Goal: Task Accomplishment & Management: Manage account settings

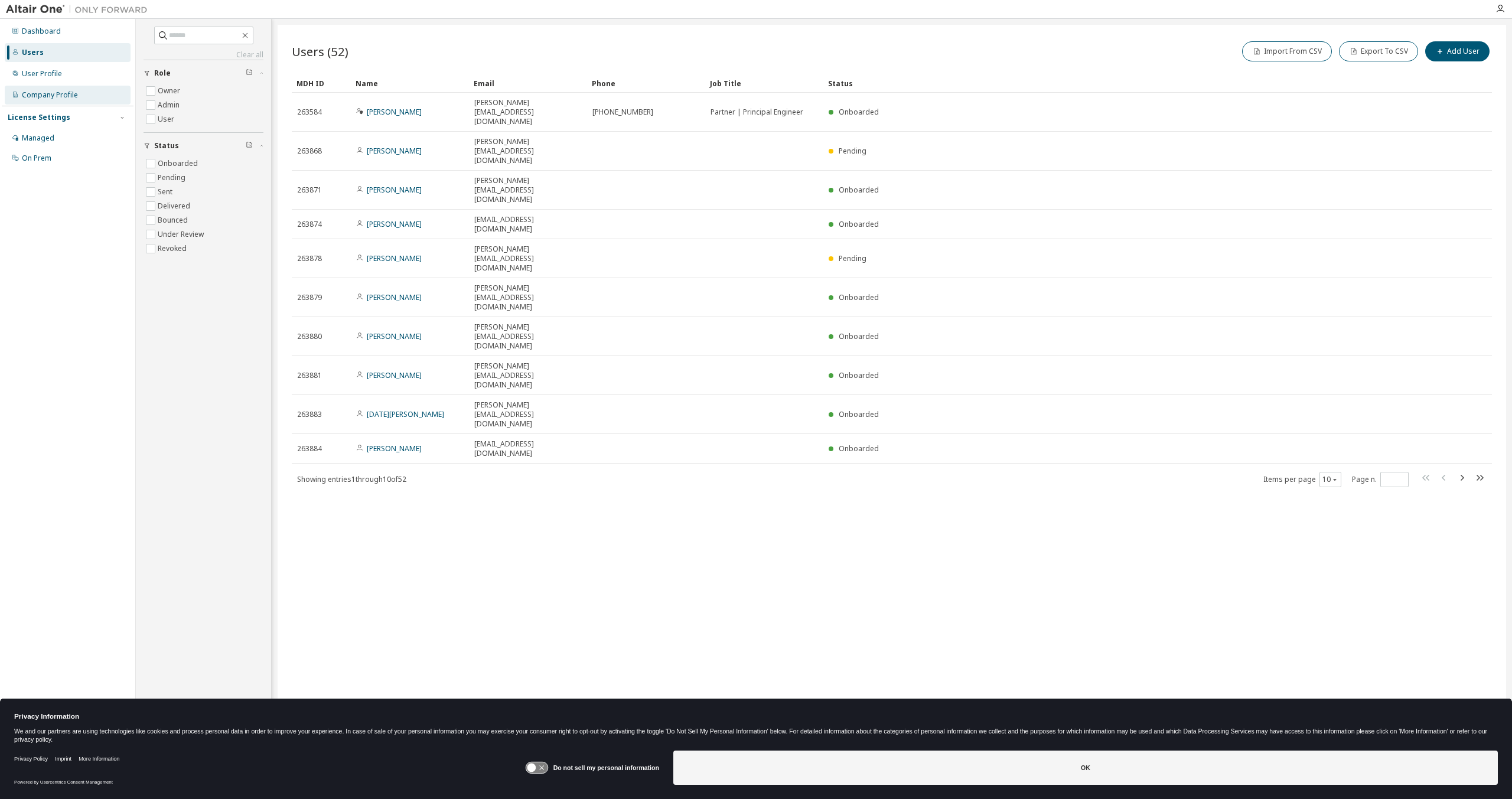
click at [80, 94] on div "Company Profile" at bounding box center [67, 95] width 126 height 19
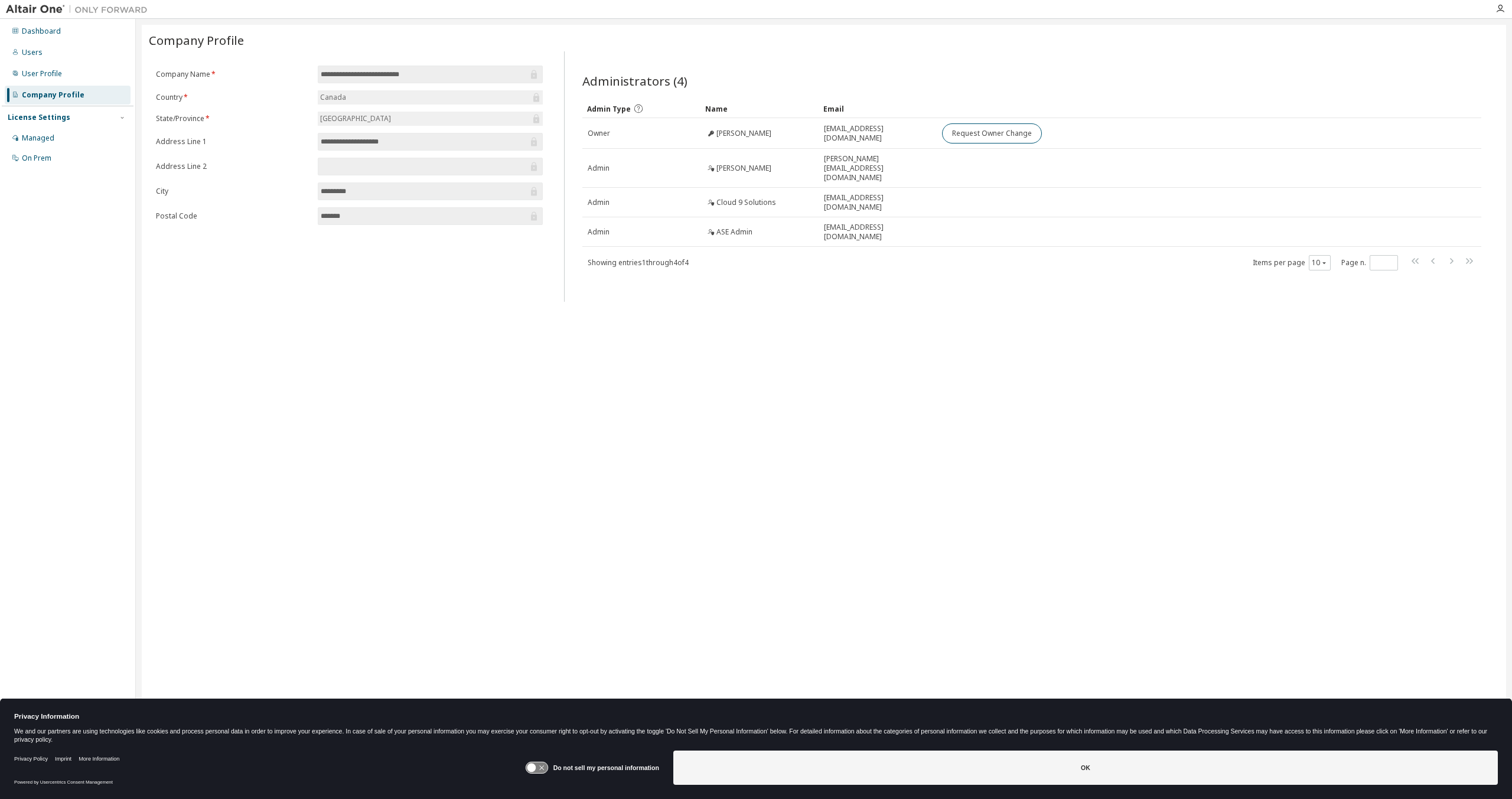
click at [47, 125] on div "License Settings Managed On Prem" at bounding box center [67, 137] width 131 height 63
click at [72, 131] on div "Managed" at bounding box center [67, 138] width 126 height 19
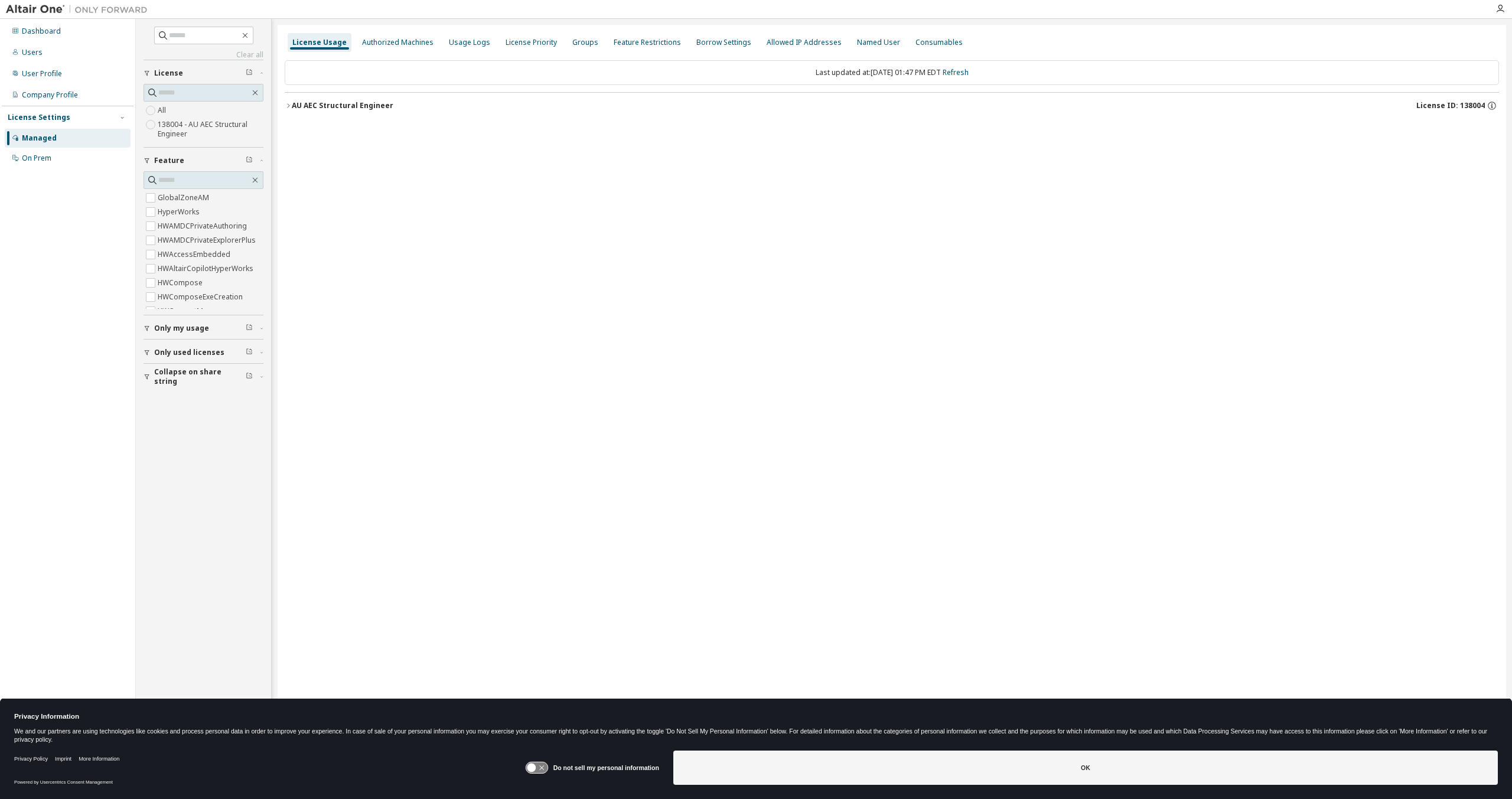
click at [350, 109] on div "AU AEC Structural Engineer" at bounding box center [342, 106] width 101 height 9
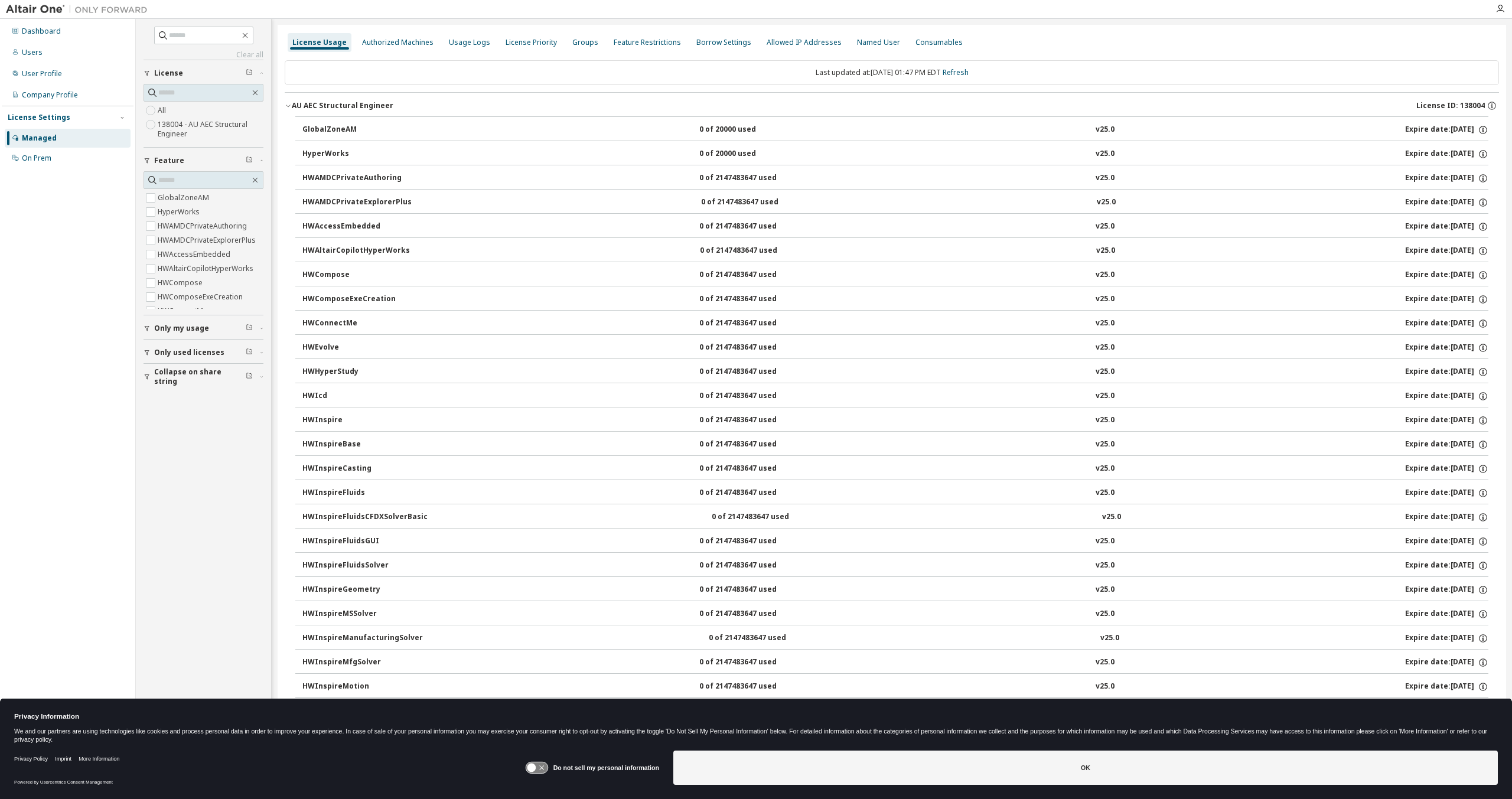
click at [350, 109] on div "AU AEC Structural Engineer" at bounding box center [342, 106] width 101 height 9
